Goal: Task Accomplishment & Management: Manage account settings

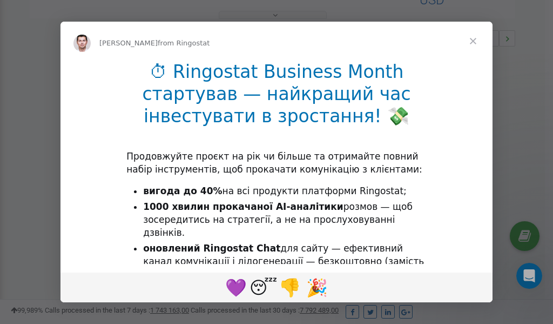
click at [476, 44] on span "Close" at bounding box center [473, 41] width 39 height 39
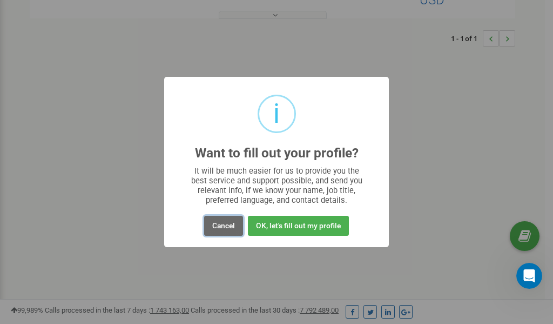
click at [221, 225] on button "Cancel" at bounding box center [223, 226] width 39 height 20
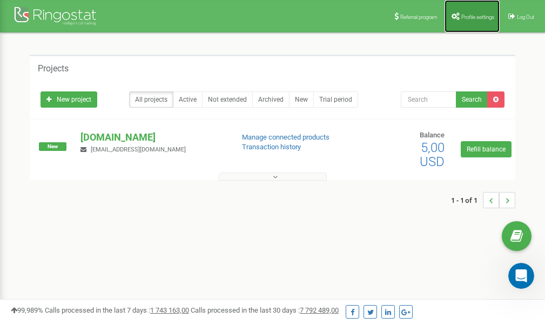
click at [470, 12] on link "Profile settings" at bounding box center [472, 16] width 55 height 32
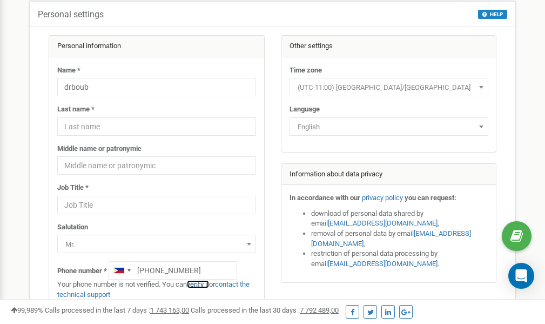
click at [204, 285] on link "verify it" at bounding box center [198, 284] width 22 height 8
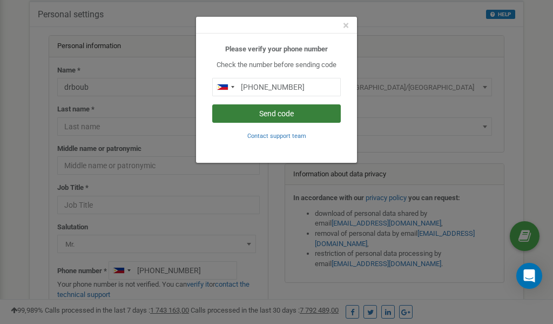
click at [280, 115] on button "Send code" at bounding box center [276, 113] width 129 height 18
